Goal: Information Seeking & Learning: Learn about a topic

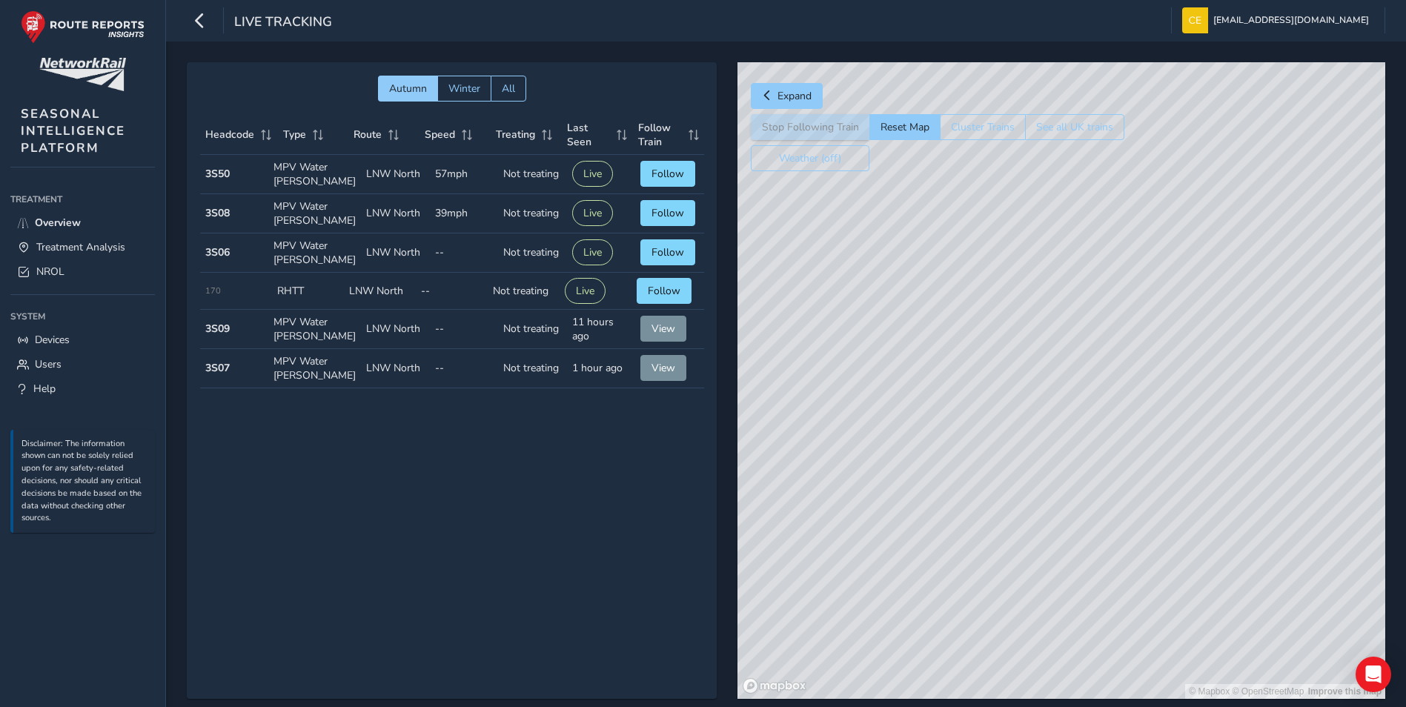
drag, startPoint x: 898, startPoint y: 439, endPoint x: 1065, endPoint y: 53, distance: 420.5
click at [1063, 54] on div "Autumn Winter All Headcode Type Route Speed Treating Last Seen Follow Train Hea…" at bounding box center [786, 390] width 1240 height 699
drag, startPoint x: 997, startPoint y: 322, endPoint x: 1312, endPoint y: 182, distance: 345.0
click at [1312, 182] on div "© Mapbox © OpenStreetMap Improve this map" at bounding box center [1061, 380] width 648 height 636
click at [1184, 384] on div "© Mapbox © OpenStreetMap Improve this map" at bounding box center [1061, 380] width 648 height 636
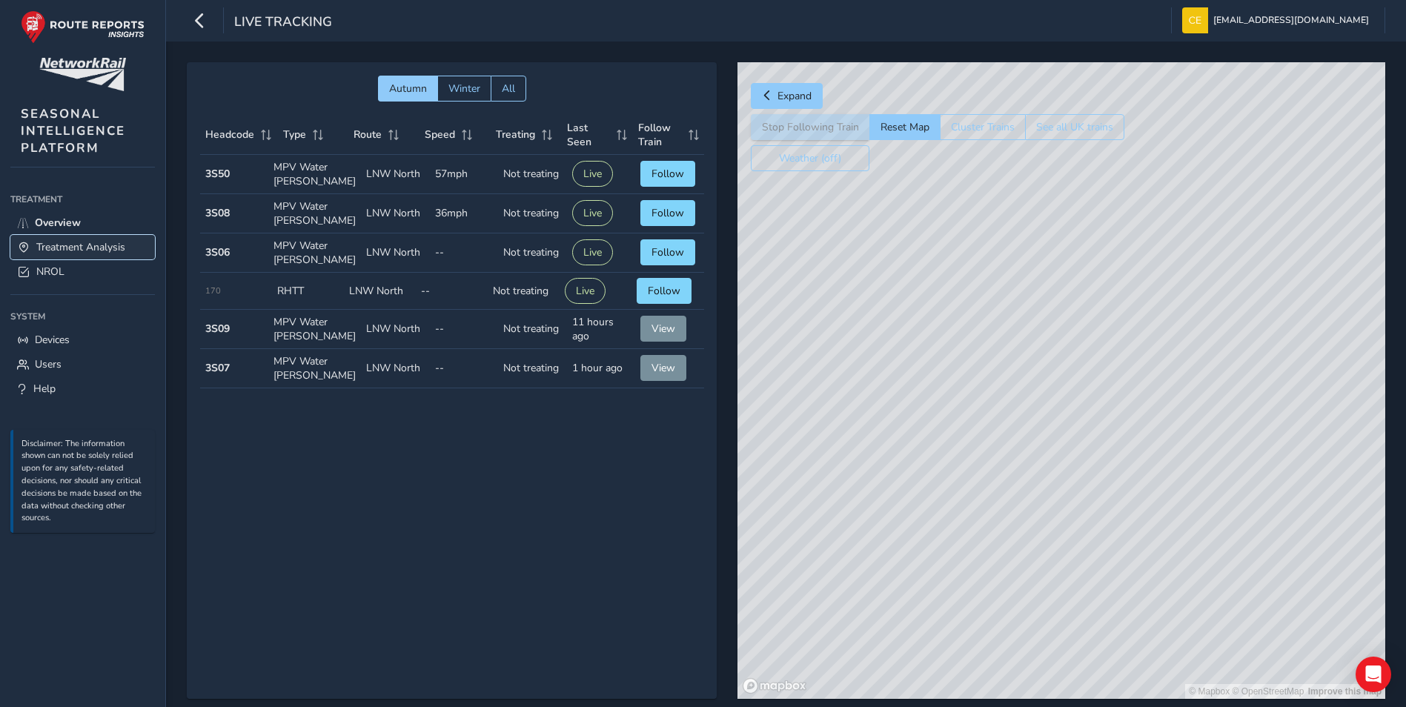
click at [82, 245] on span "Treatment Analysis" at bounding box center [80, 247] width 89 height 14
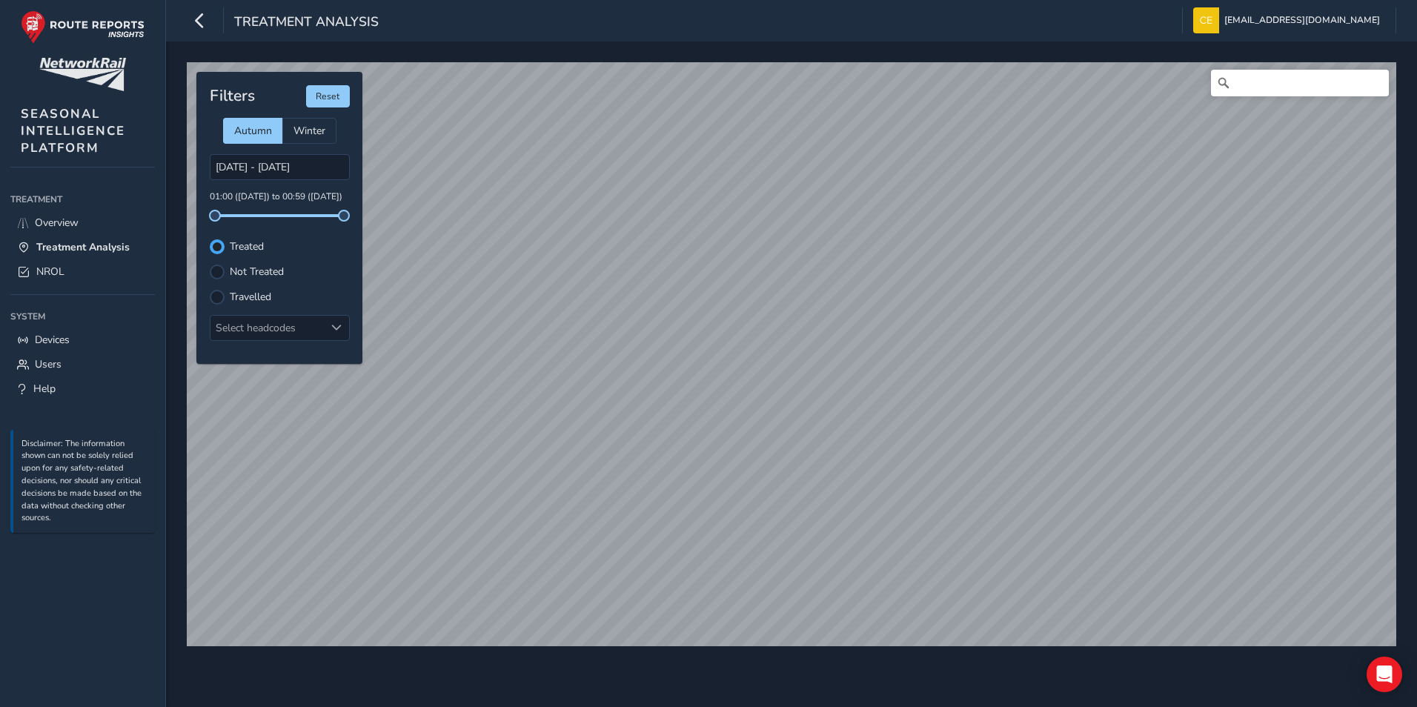
click at [216, 251] on div at bounding box center [217, 246] width 15 height 15
click at [1240, 706] on html "Treatment Analysis [EMAIL_ADDRESS][DOMAIN_NAME] Colour Scheme: Dark Dim Light L…" at bounding box center [708, 353] width 1417 height 707
click at [1148, 653] on div "© Mapbox © OpenStreetMap Improve this map Filters Reset Autumn Winter [DATE] - …" at bounding box center [791, 373] width 1251 height 665
click at [1162, 706] on html "Treatment Analysis [EMAIL_ADDRESS][DOMAIN_NAME] Colour Scheme: Dark Dim Light L…" at bounding box center [708, 353] width 1417 height 707
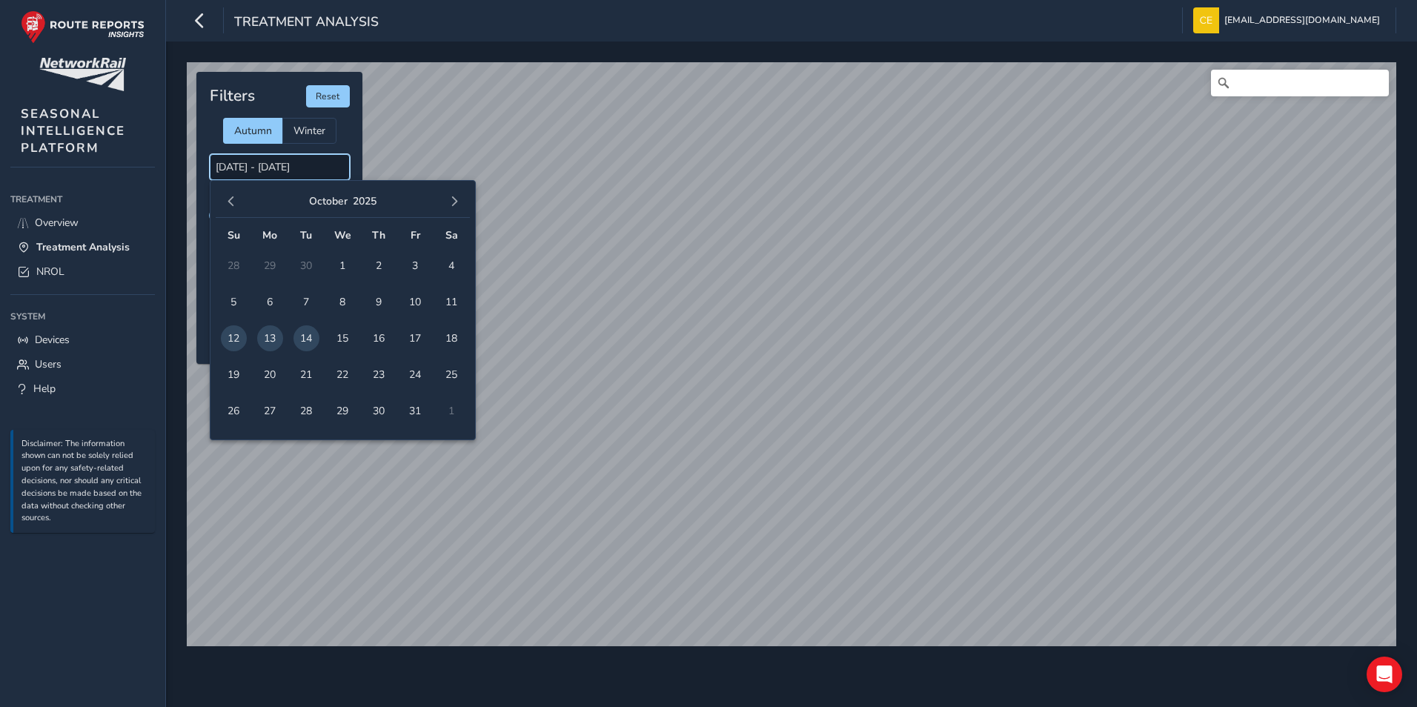
click at [261, 163] on input "[DATE] - [DATE]" at bounding box center [280, 167] width 140 height 26
click at [303, 344] on span "14" at bounding box center [306, 338] width 26 height 26
click at [270, 343] on span "13" at bounding box center [270, 338] width 26 height 26
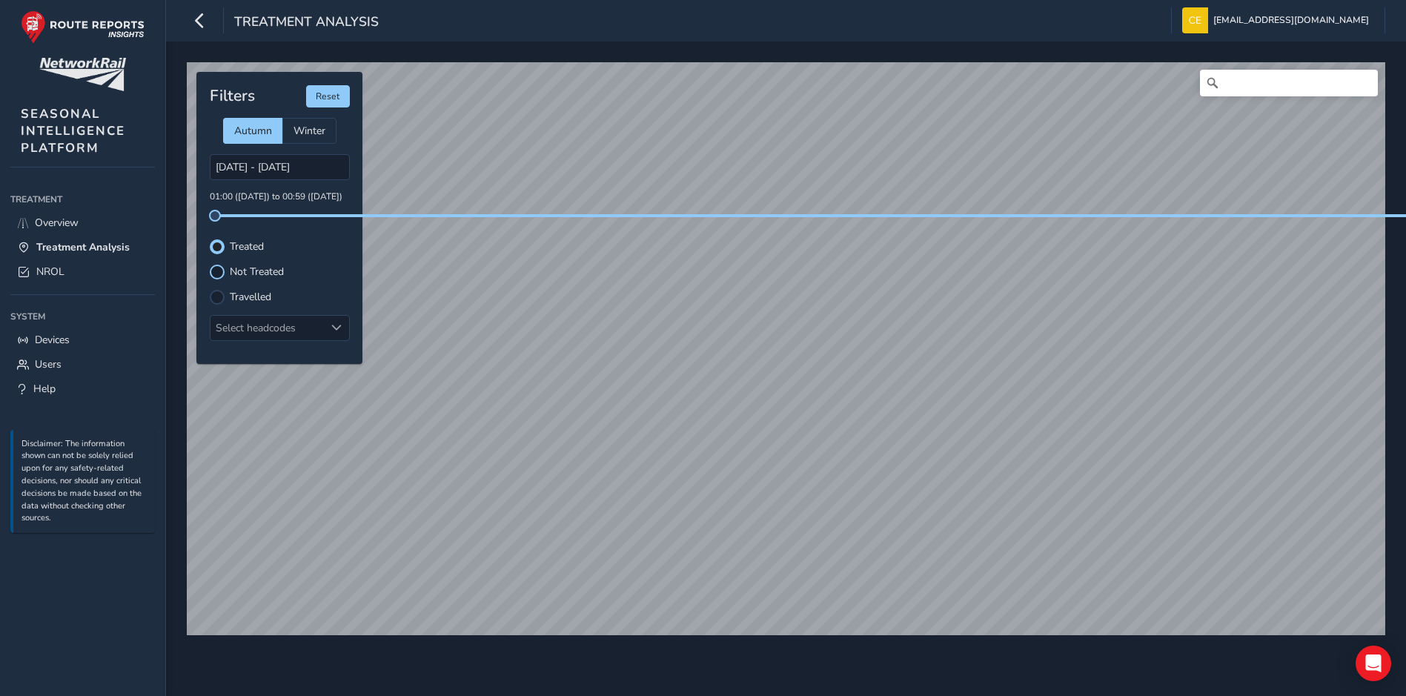
click at [214, 273] on div at bounding box center [217, 272] width 15 height 15
click at [216, 298] on div at bounding box center [217, 297] width 15 height 15
click at [316, 327] on div "Select headcodes" at bounding box center [267, 328] width 114 height 24
click at [321, 99] on button "Reset" at bounding box center [328, 96] width 44 height 22
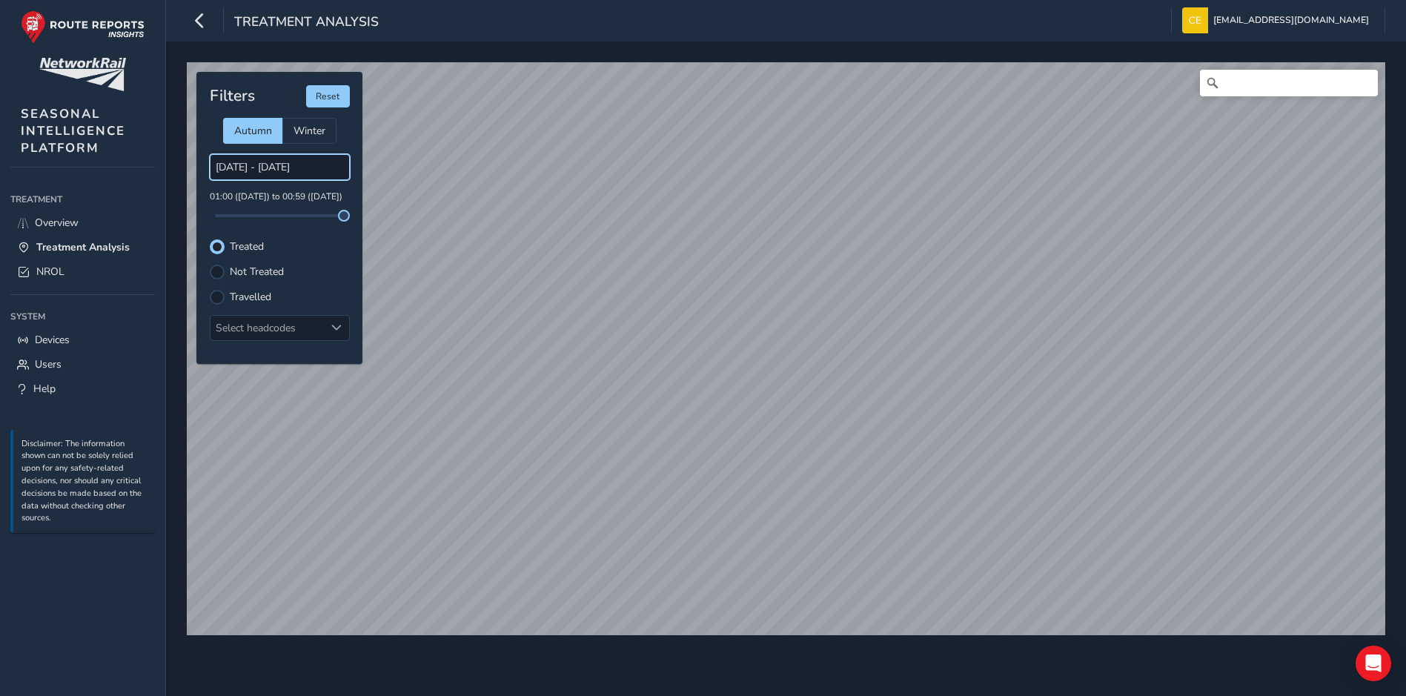
click at [278, 168] on input "[DATE] - [DATE]" at bounding box center [280, 167] width 140 height 26
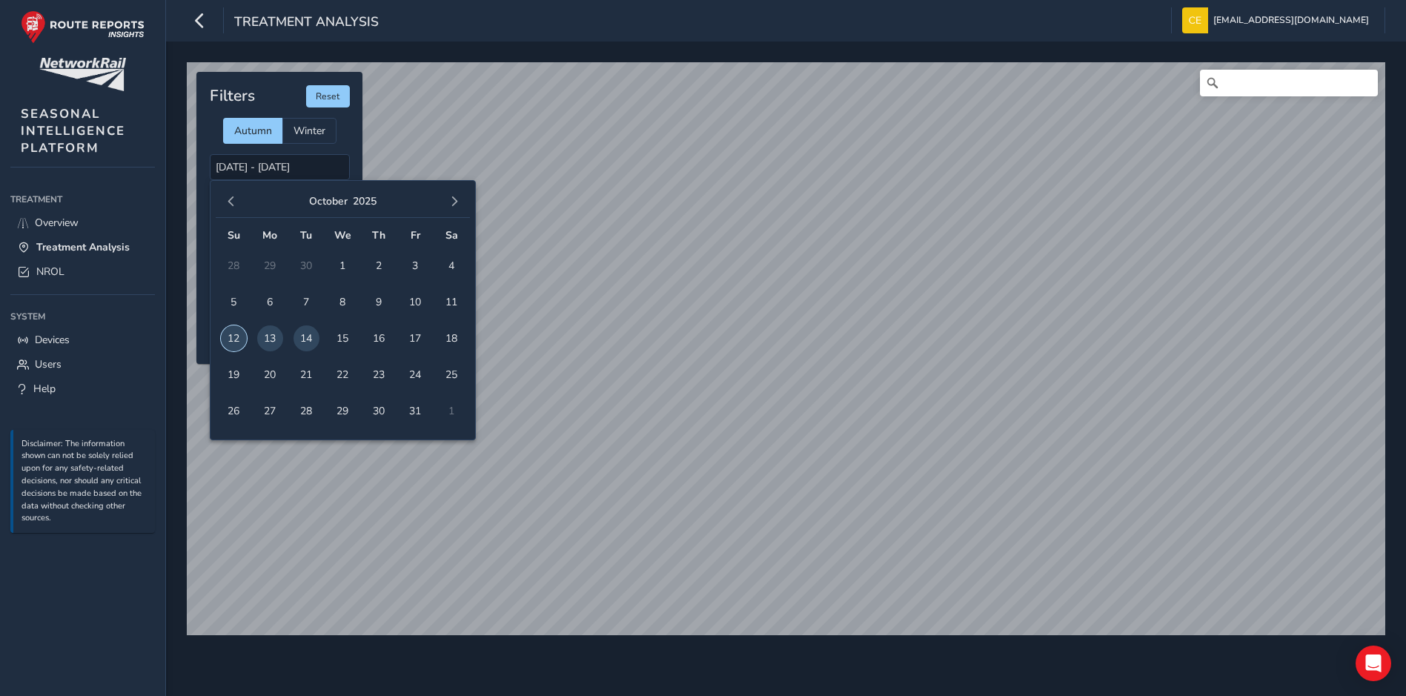
click at [238, 336] on span "12" at bounding box center [234, 338] width 26 height 26
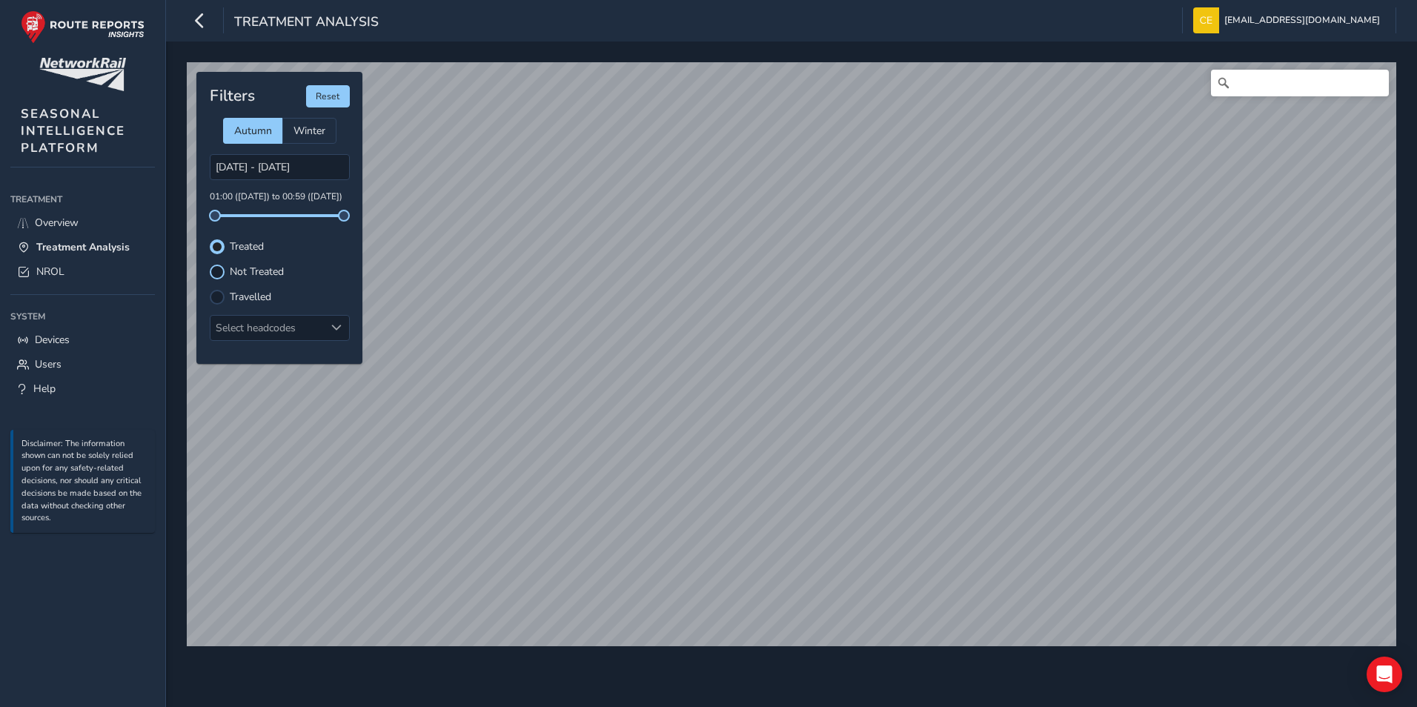
click at [221, 272] on div at bounding box center [217, 272] width 15 height 15
click at [269, 162] on input "[DATE] - [DATE]" at bounding box center [280, 167] width 140 height 26
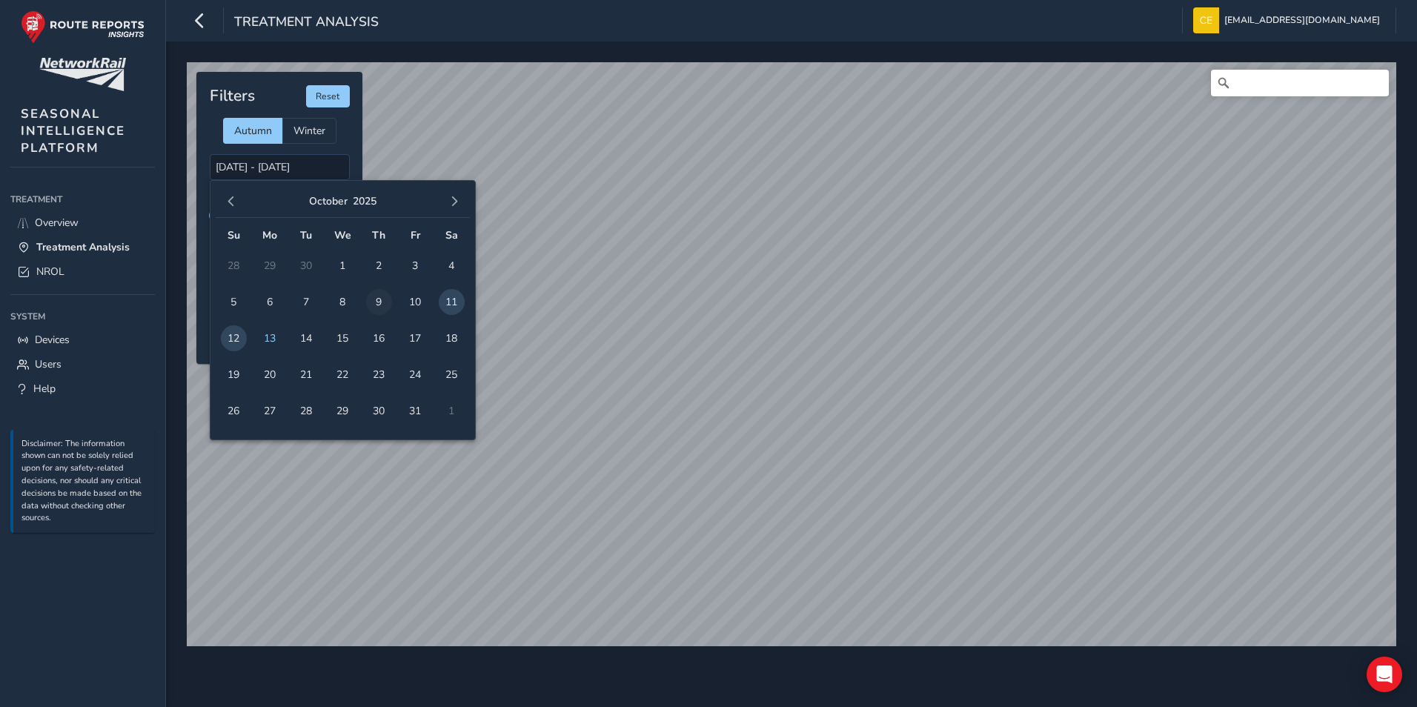
click at [376, 305] on span "9" at bounding box center [379, 302] width 26 height 26
click at [287, 168] on input "[DATE] - [DATE]" at bounding box center [280, 167] width 140 height 26
click at [449, 302] on span "11" at bounding box center [452, 302] width 26 height 26
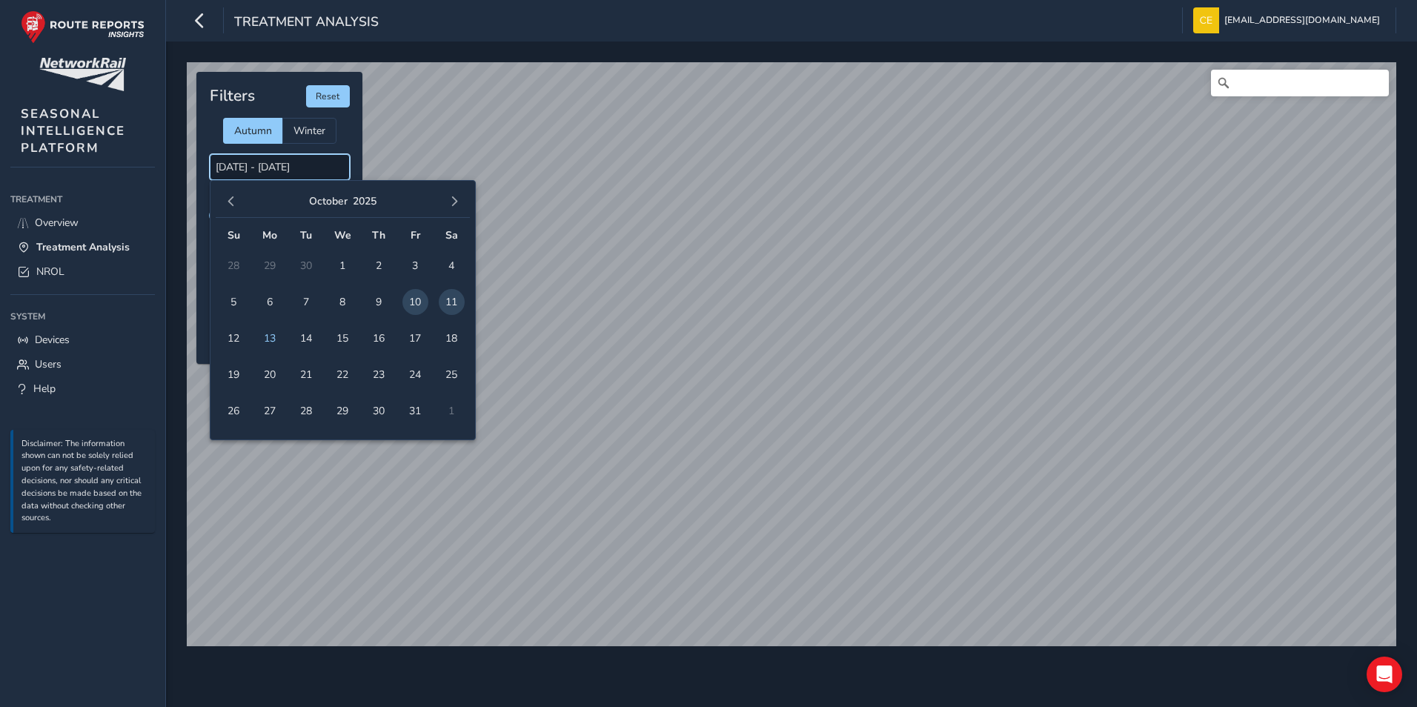
click at [285, 170] on input "[DATE] - [DATE]" at bounding box center [280, 167] width 140 height 26
click at [409, 302] on span "10" at bounding box center [415, 302] width 26 height 26
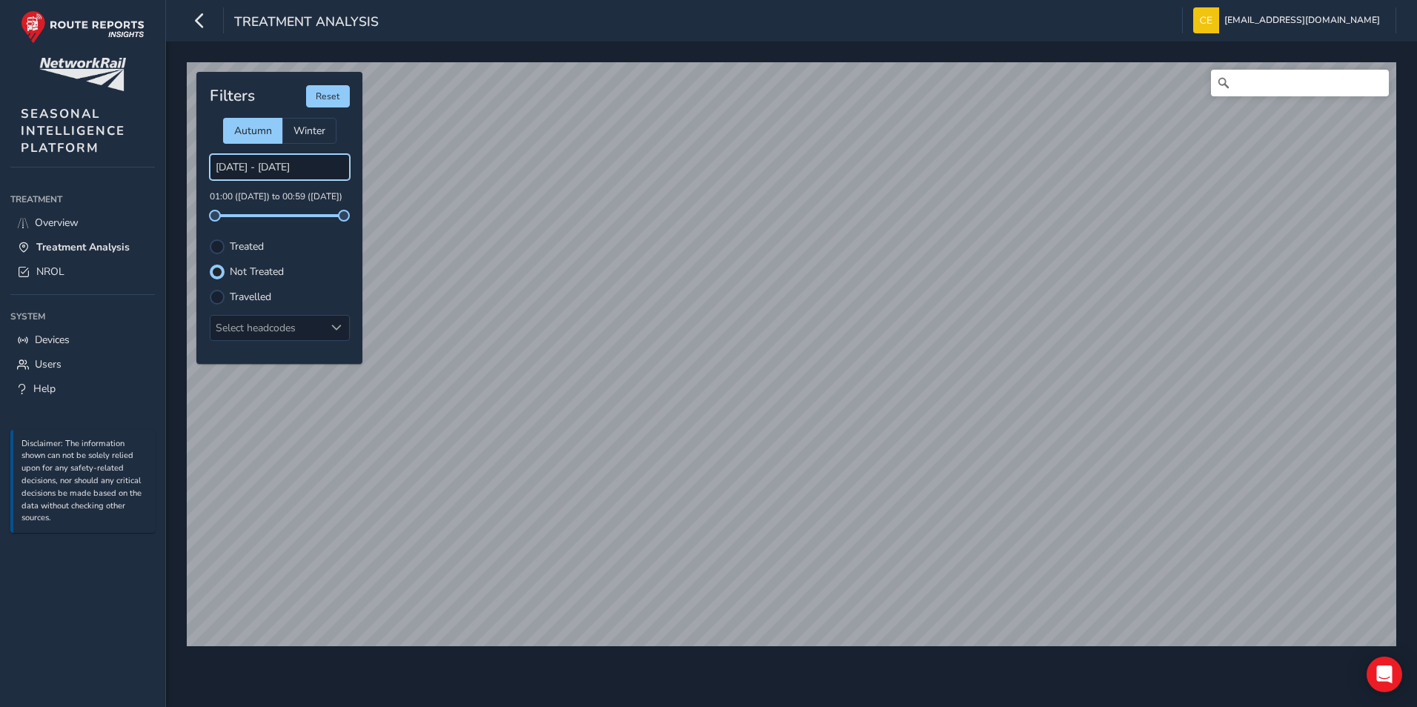
click at [284, 172] on input "[DATE] - [DATE]" at bounding box center [280, 167] width 140 height 26
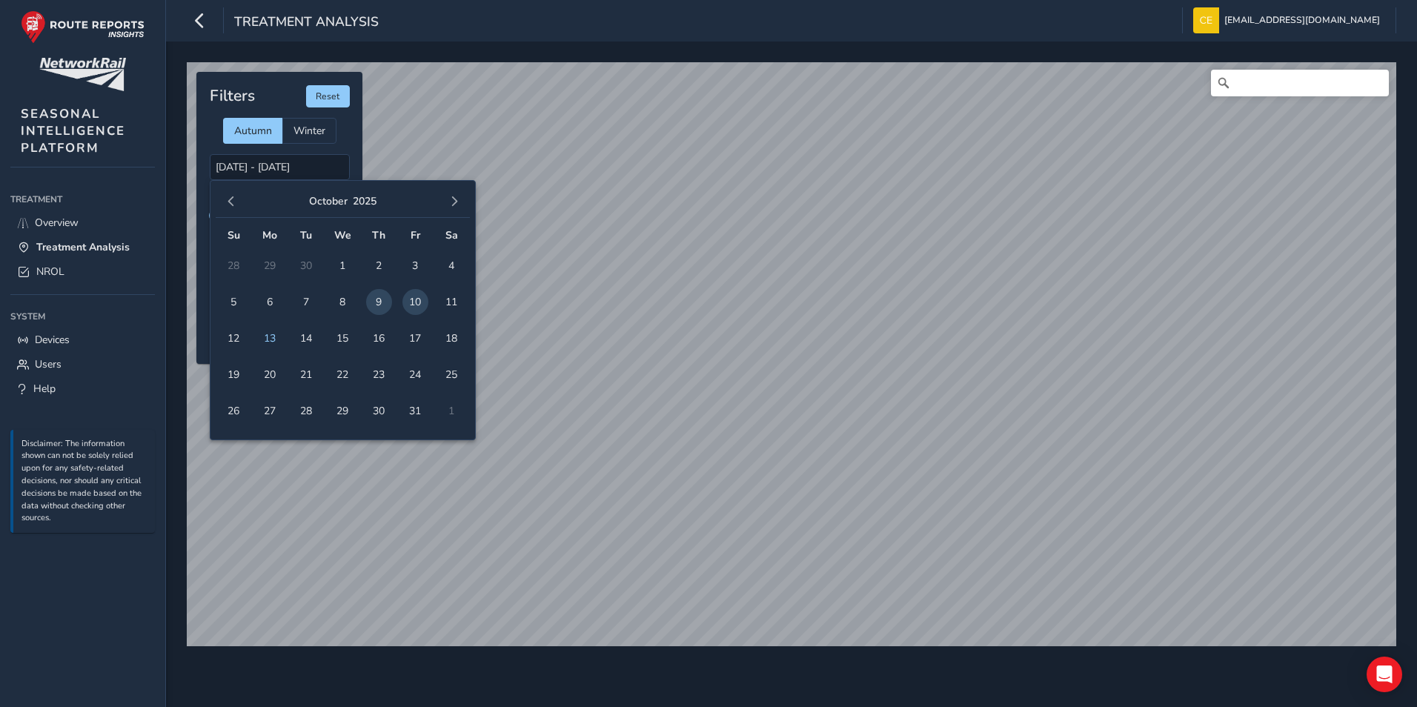
click at [414, 304] on span "10" at bounding box center [415, 302] width 26 height 26
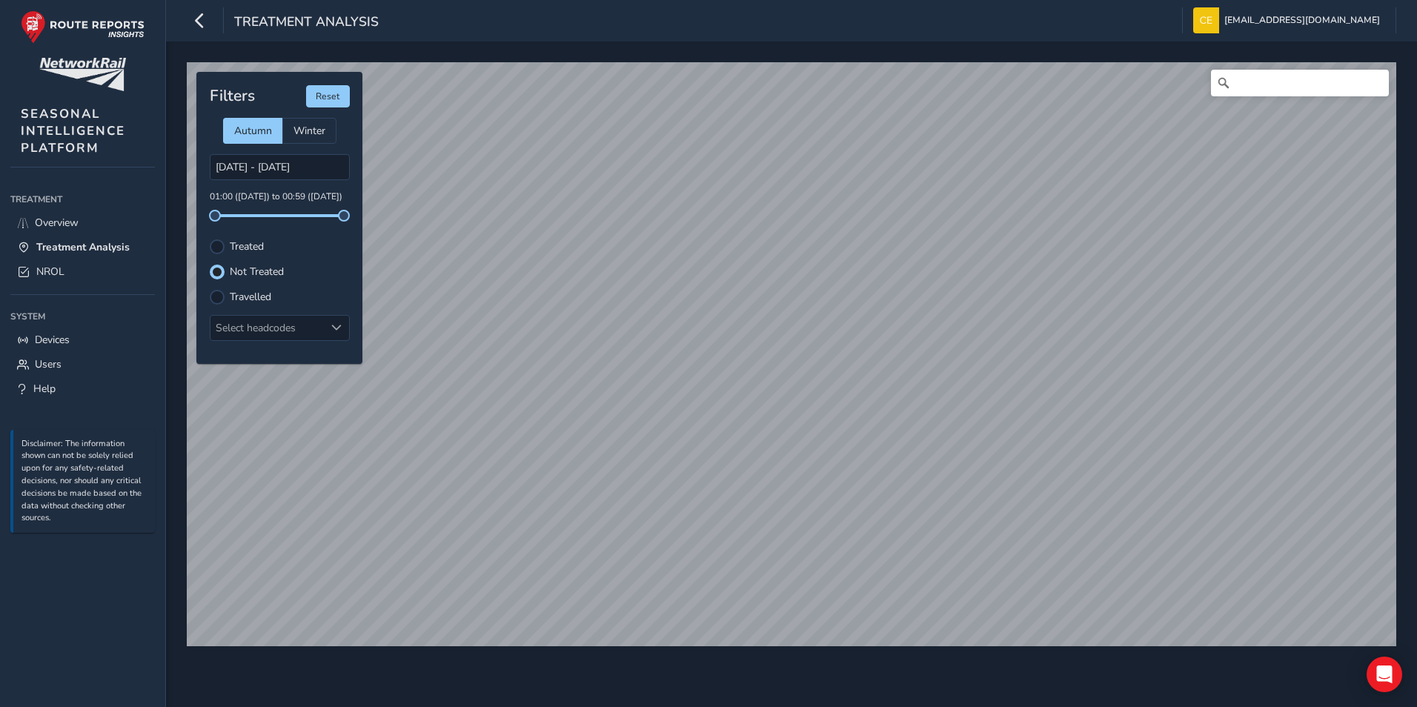
click at [814, 676] on div "© Mapbox © OpenStreetMap Improve this map © Maxar Filters Reset Autumn Winter […" at bounding box center [791, 373] width 1251 height 665
click at [848, 661] on div "© Mapbox © OpenStreetMap Improve this map © Maxar Filters Reset Autumn Winter […" at bounding box center [791, 373] width 1251 height 665
click at [215, 247] on div at bounding box center [217, 246] width 15 height 15
click at [213, 276] on div at bounding box center [217, 272] width 15 height 15
click at [280, 173] on input "[DATE] - [DATE]" at bounding box center [280, 167] width 140 height 26
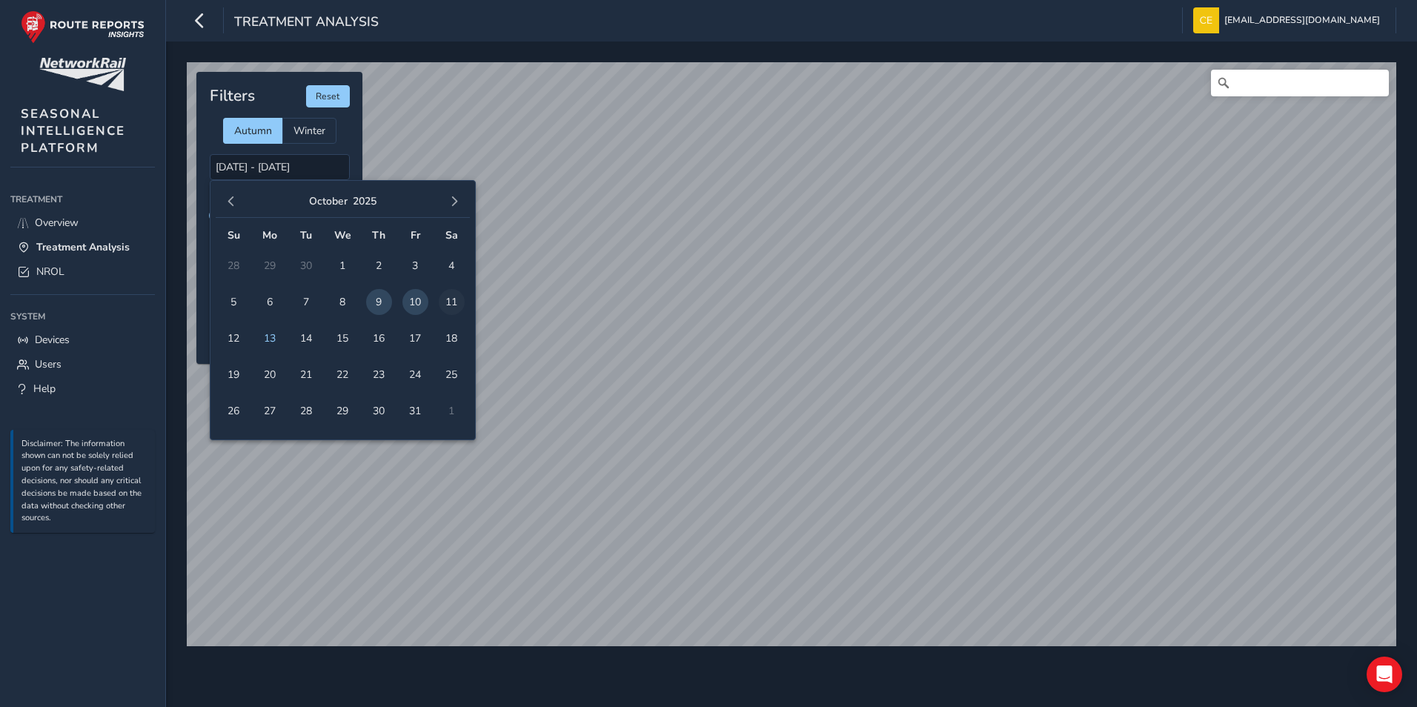
click at [451, 302] on span "11" at bounding box center [452, 302] width 26 height 26
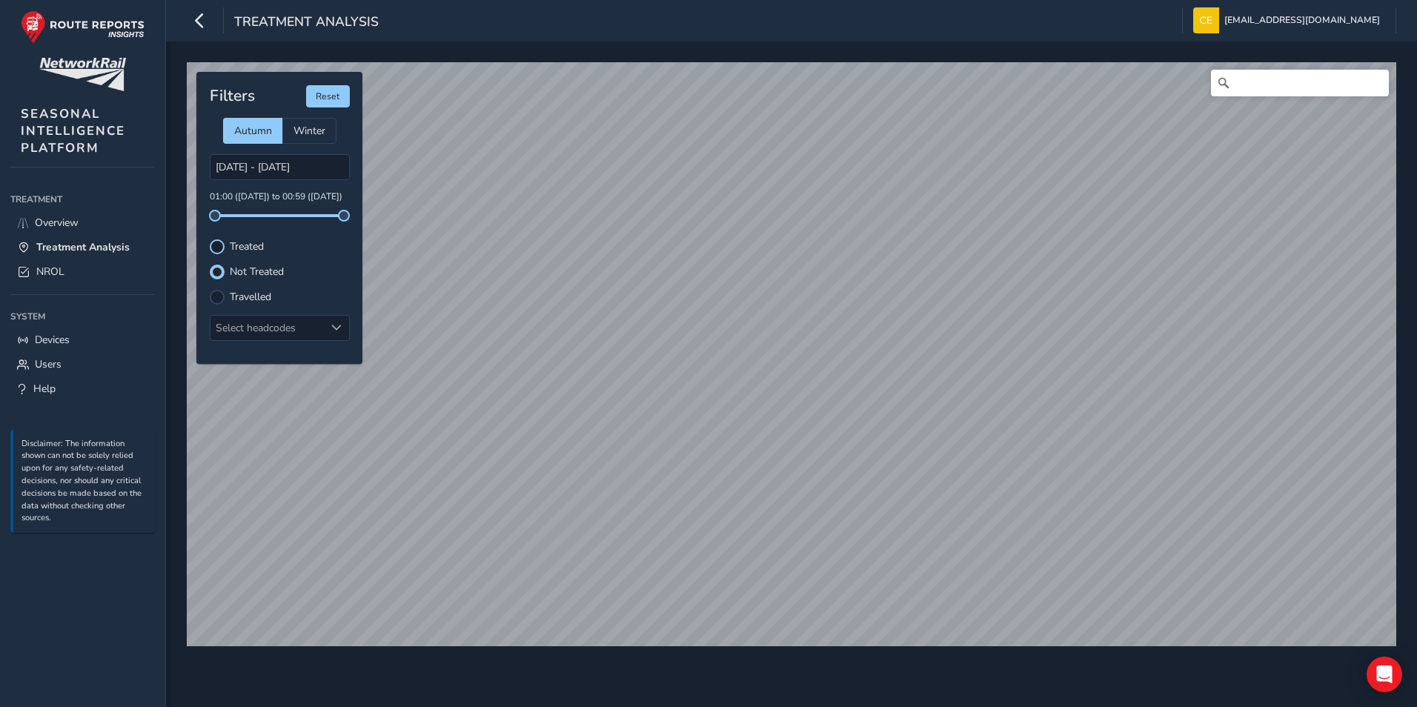
click at [219, 250] on div at bounding box center [217, 246] width 15 height 15
click at [1120, 144] on div "© Mapbox © OpenStreetMap Improve this map © Maxar" at bounding box center [792, 354] width 1220 height 594
click at [253, 172] on input "[DATE] - [DATE]" at bounding box center [280, 167] width 140 height 26
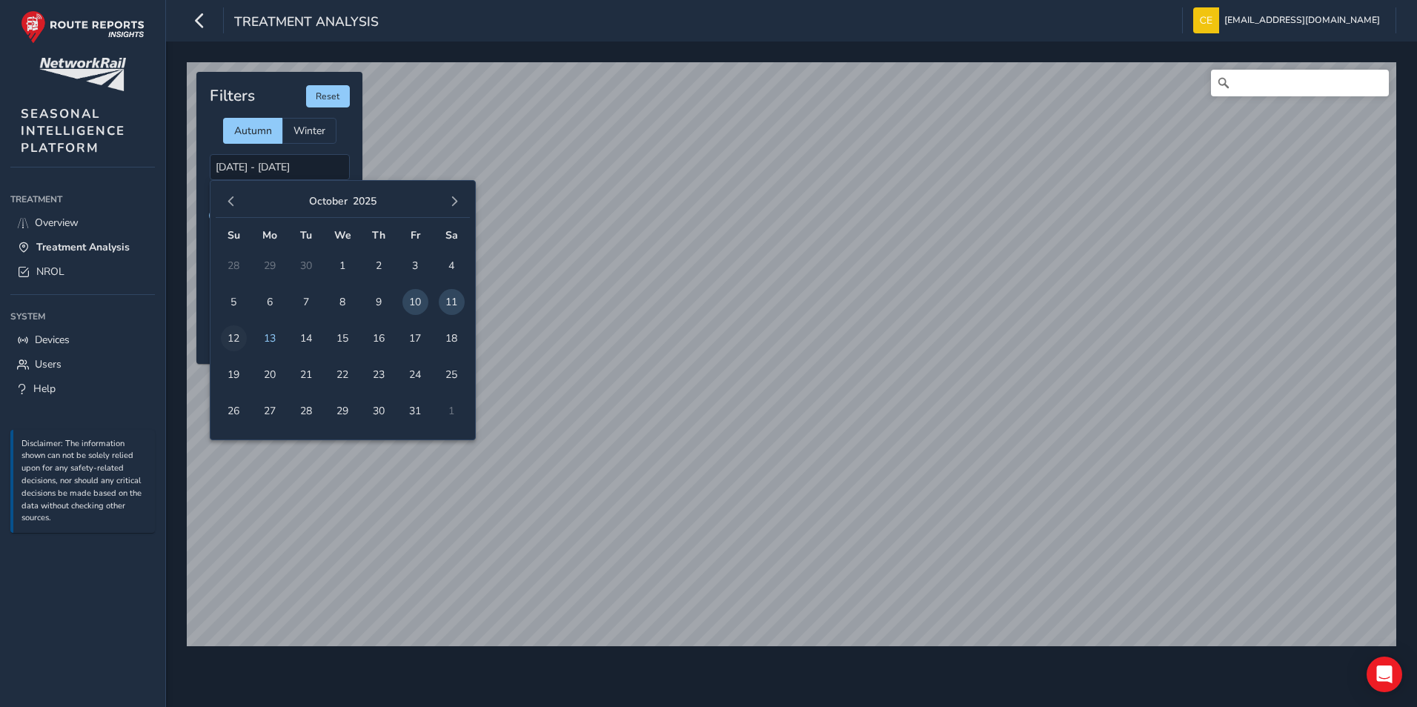
click at [233, 336] on span "12" at bounding box center [234, 338] width 26 height 26
type input "[DATE] - [DATE]"
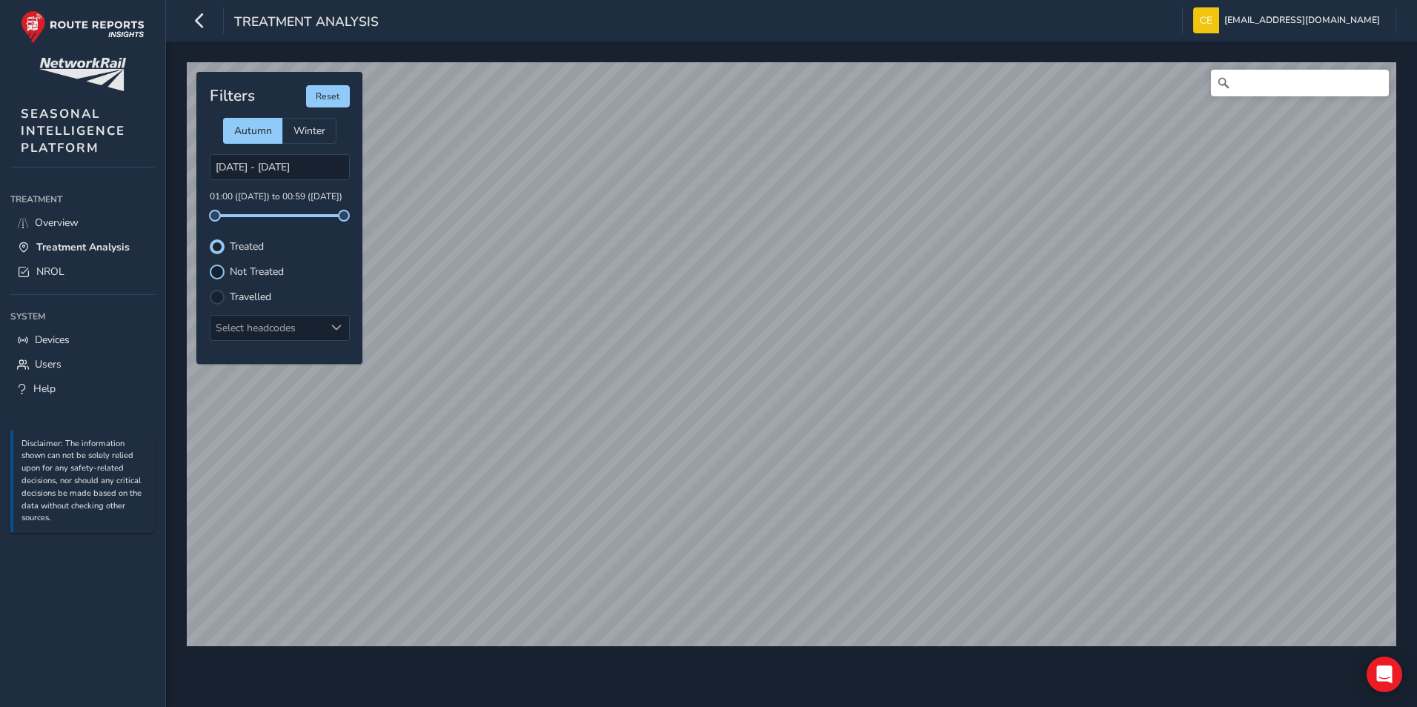
click at [222, 273] on div at bounding box center [217, 272] width 15 height 15
click at [215, 254] on div "Filters Reset Autumn Winter [DATE] - [DATE] 01:00 ([DATE]) to 00:59 ([DATE]) Tr…" at bounding box center [279, 218] width 166 height 292
click at [213, 247] on div at bounding box center [217, 246] width 15 height 15
